Goal: Task Accomplishment & Management: Manage account settings

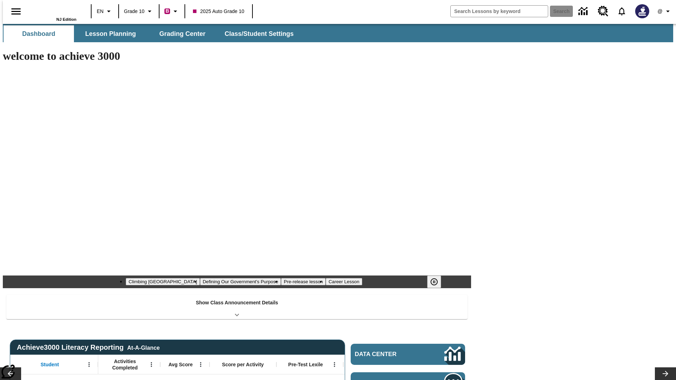
type input "-1"
click at [255, 34] on button "Class/Student Settings" at bounding box center [259, 33] width 81 height 17
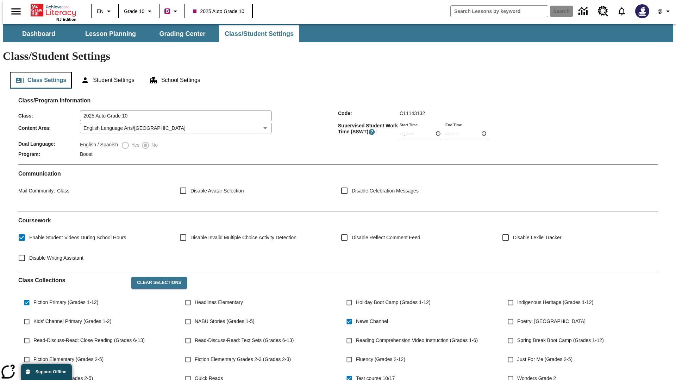
click at [38, 72] on button "Class Settings" at bounding box center [41, 80] width 62 height 17
type input "17:35"
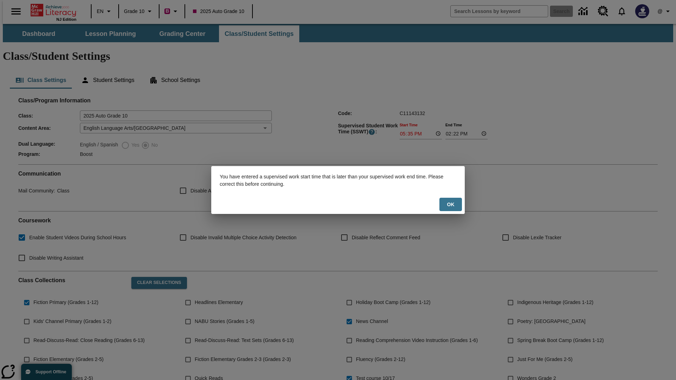
scroll to position [103, 0]
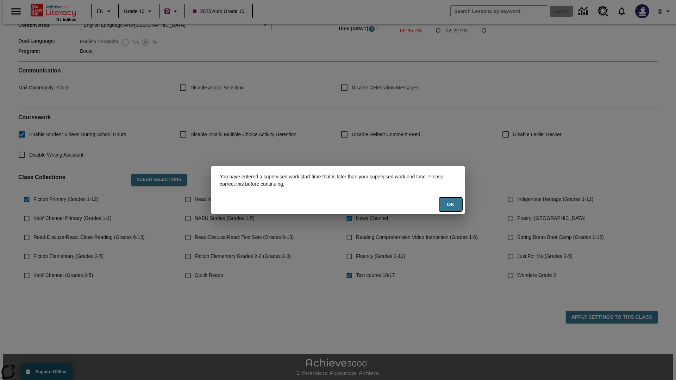
click at [450, 204] on button "Ok" at bounding box center [450, 205] width 23 height 14
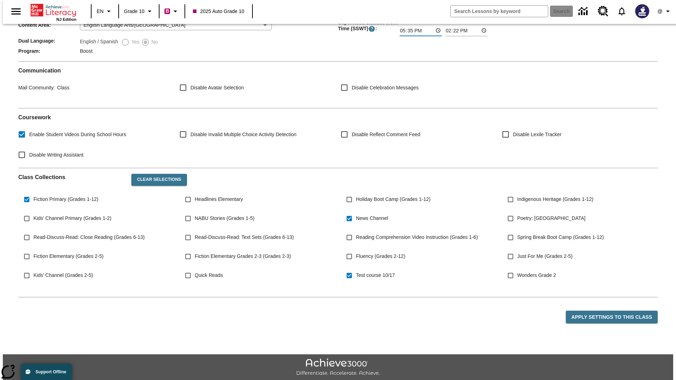
type input "17:35"
click at [616, 311] on button "Apply Settings to this Class" at bounding box center [612, 317] width 92 height 13
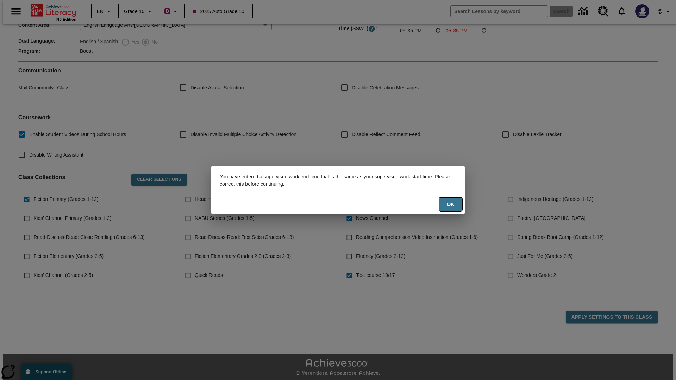
click at [450, 204] on button "Ok" at bounding box center [450, 205] width 23 height 14
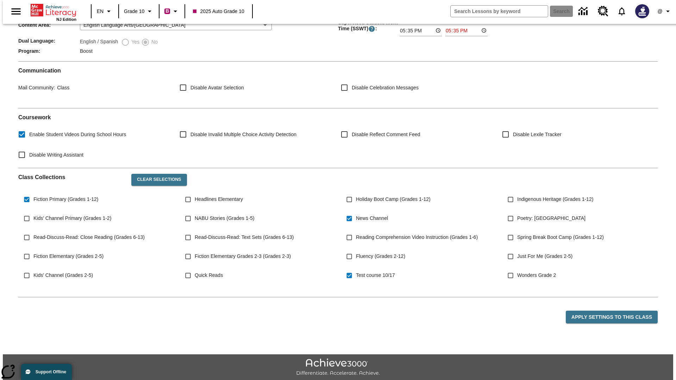
type input "23:35"
type input "23:36"
click at [616, 311] on button "Apply Settings to this Class" at bounding box center [612, 317] width 92 height 13
